Goal: Task Accomplishment & Management: Manage account settings

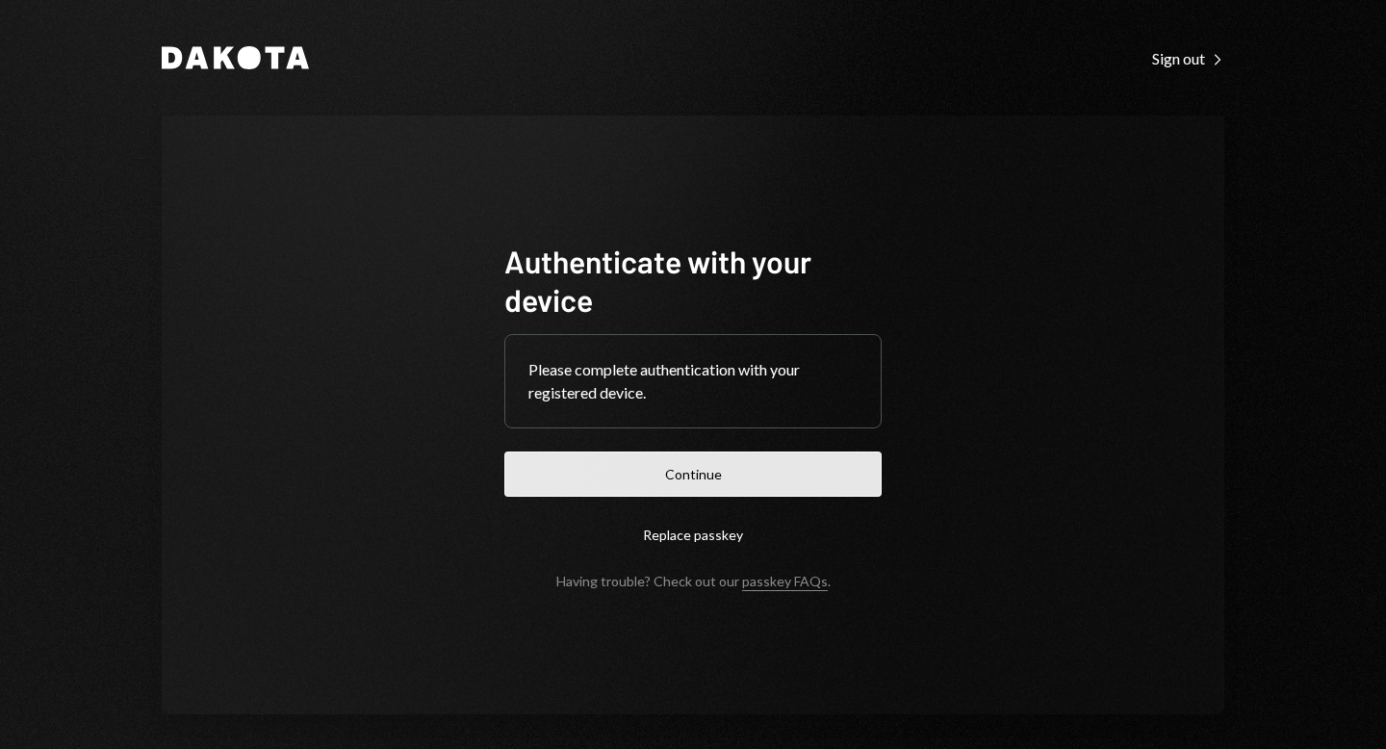
click at [735, 468] on button "Continue" at bounding box center [692, 473] width 377 height 45
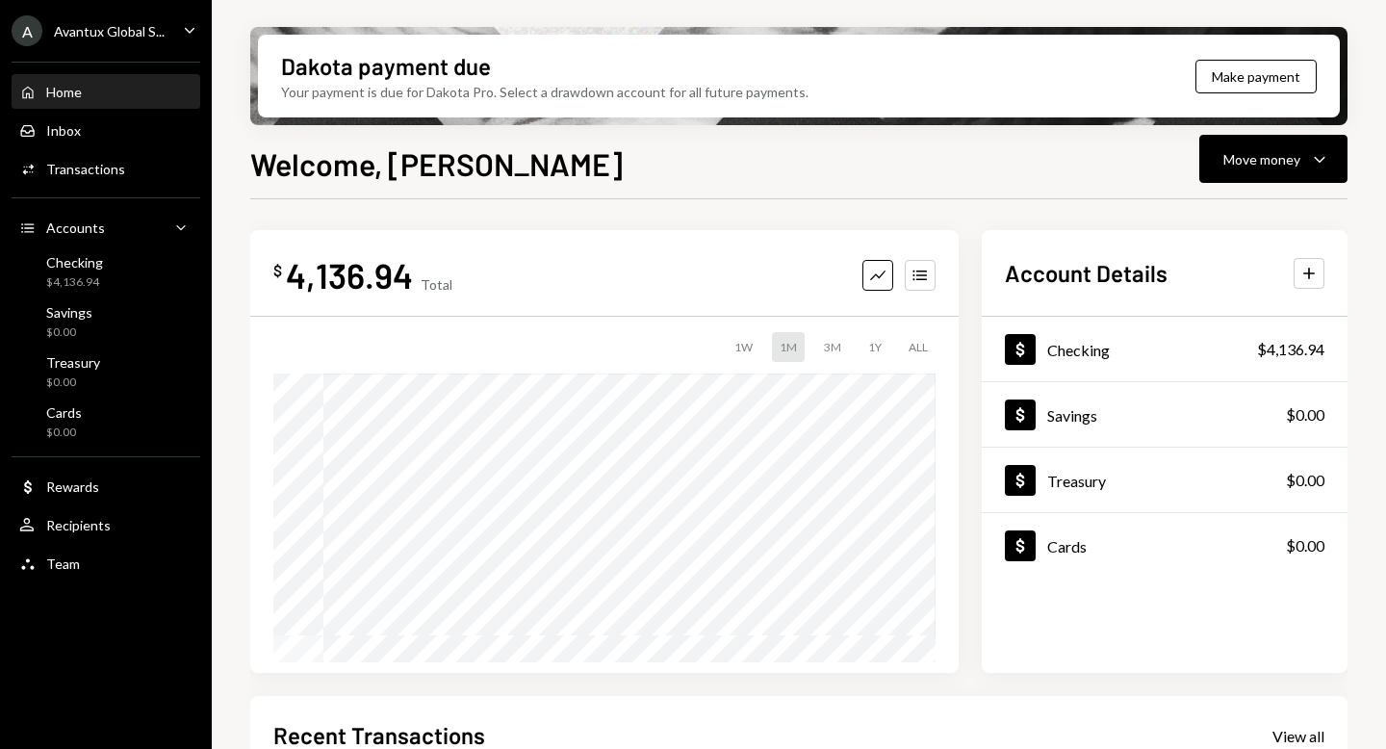
click at [90, 46] on ul "A Avantux Global S... Caret Down Home Home Inbox Inbox Activities Transactions …" at bounding box center [106, 292] width 212 height 584
click at [95, 34] on div "Avantux Global S..." at bounding box center [109, 31] width 111 height 16
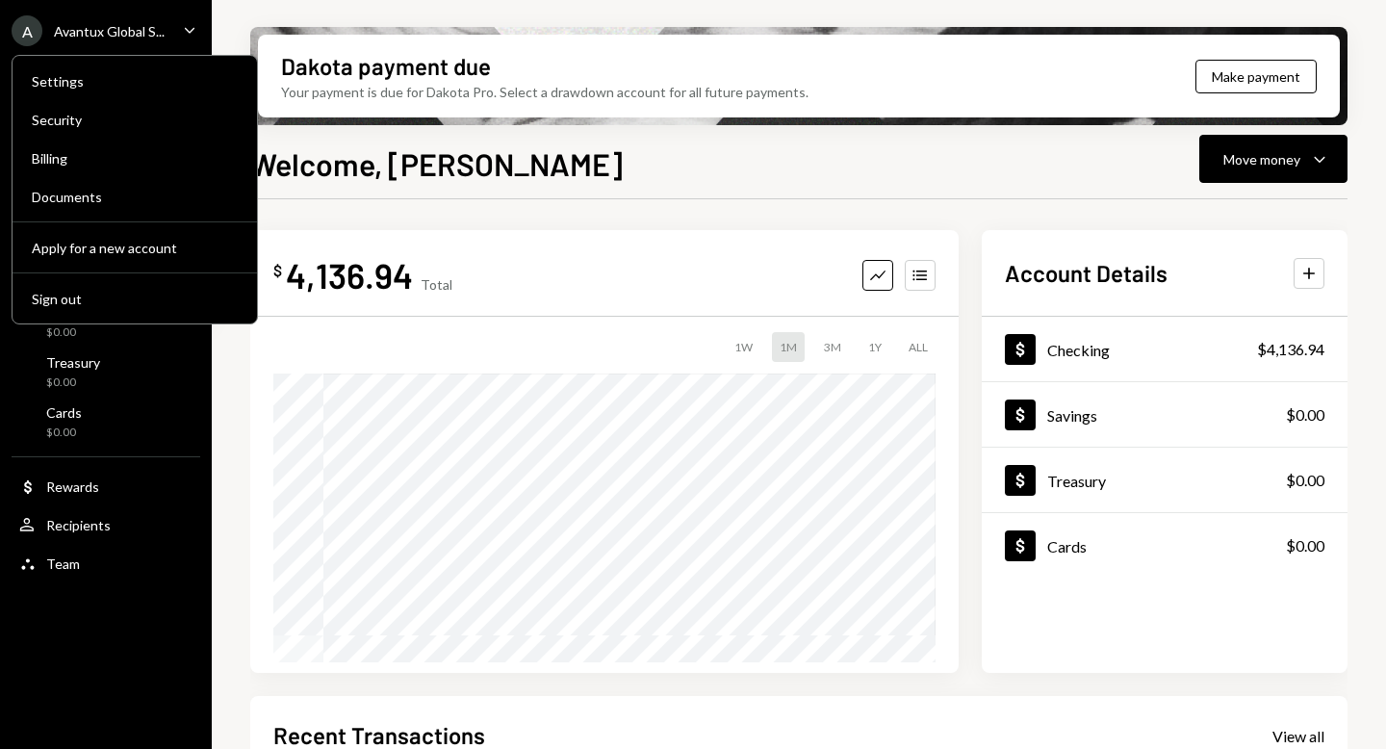
click at [81, 318] on div "Settings Security Billing Documents Apply for a new account Sign out" at bounding box center [135, 189] width 246 height 269
click at [88, 300] on div "Sign out" at bounding box center [135, 299] width 206 height 16
